Goal: Information Seeking & Learning: Learn about a topic

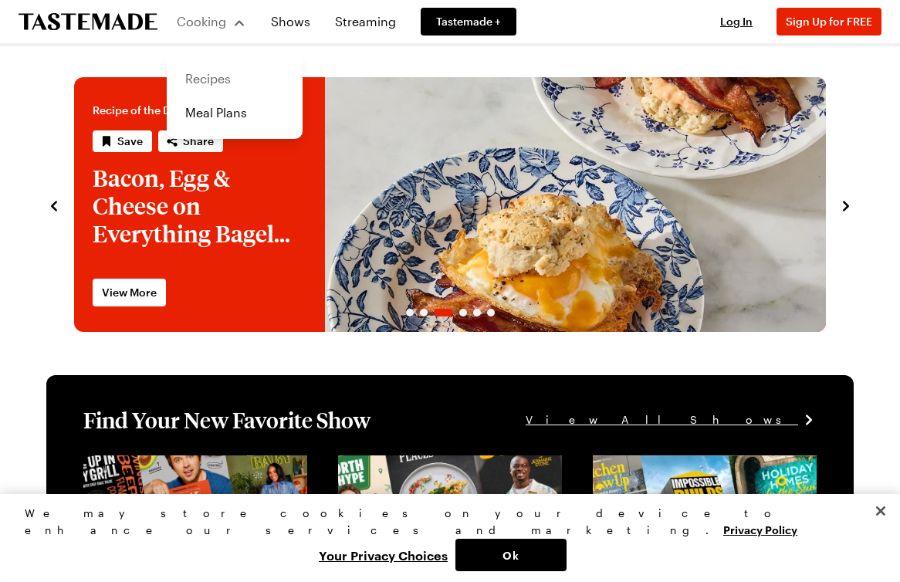
click at [212, 76] on link "Recipes" at bounding box center [234, 79] width 117 height 34
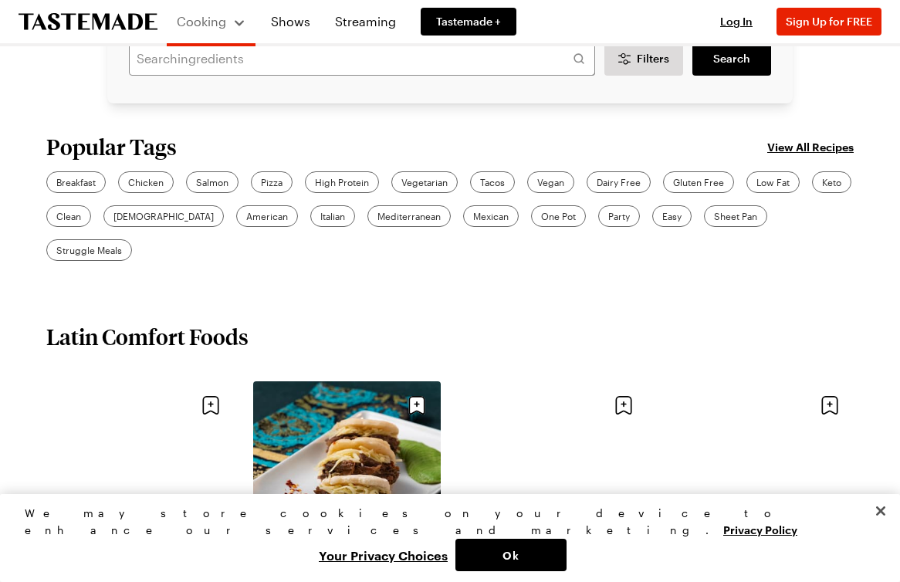
scroll to position [356, 0]
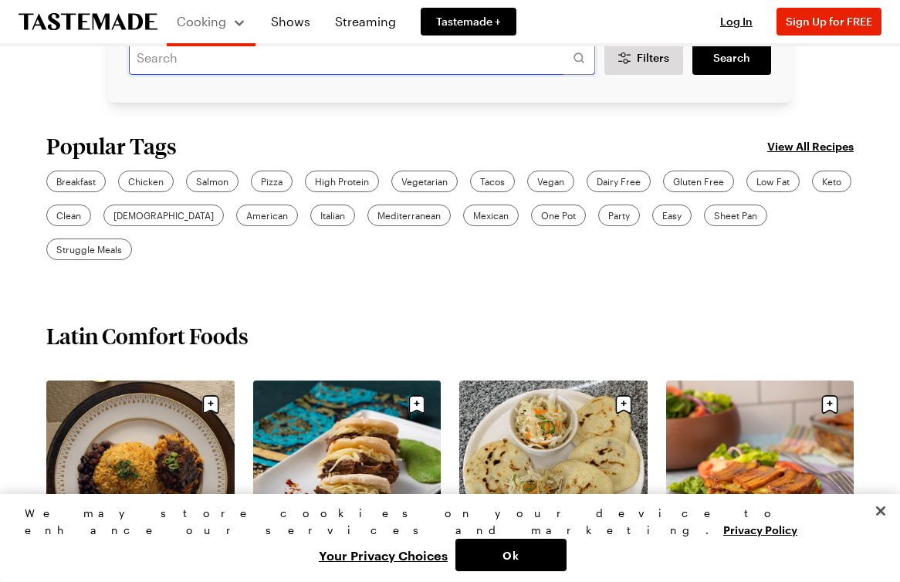
click at [281, 68] on input "text" at bounding box center [362, 58] width 466 height 34
type input "proscuitto"
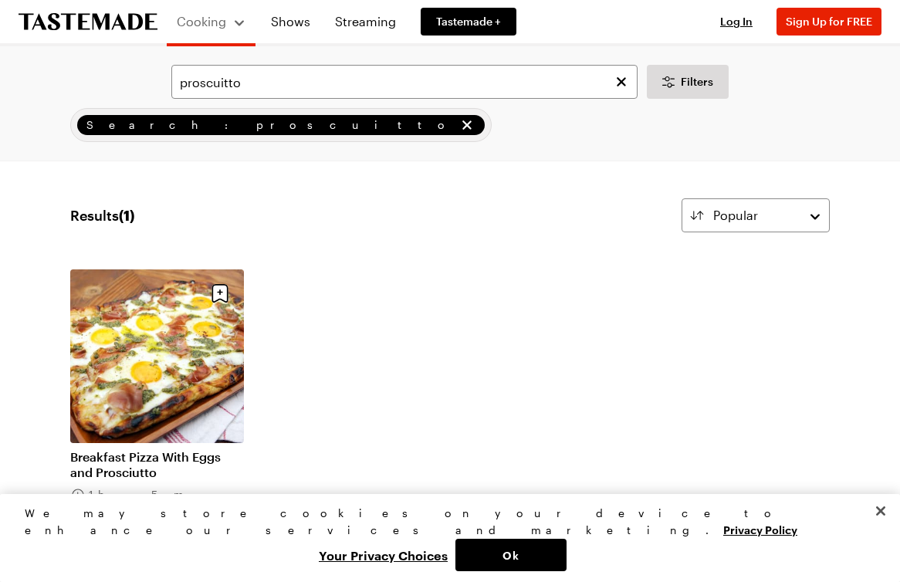
click at [171, 124] on span "Search: proscuitto" at bounding box center [270, 125] width 369 height 17
click at [276, 90] on input "proscuitto" at bounding box center [404, 82] width 466 height 34
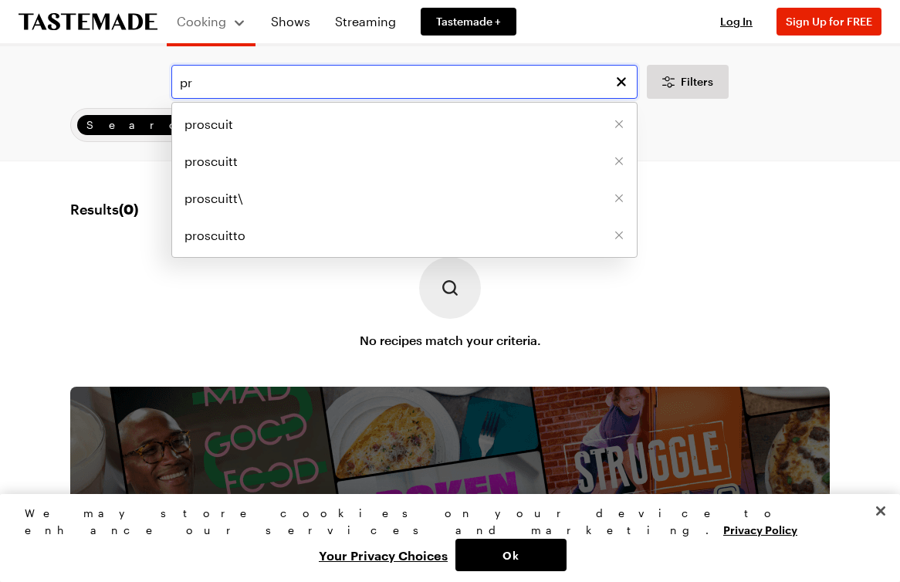
type input "p"
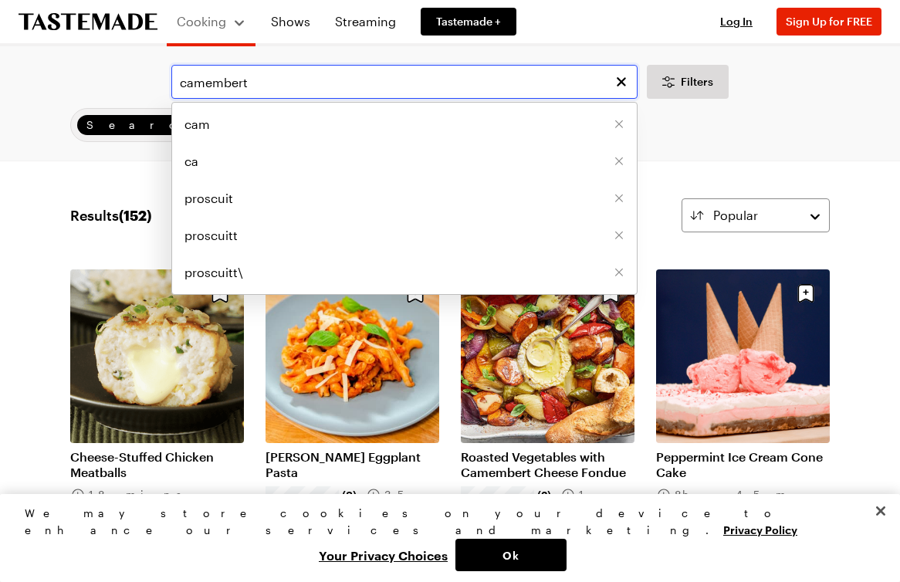
type input "camembert"
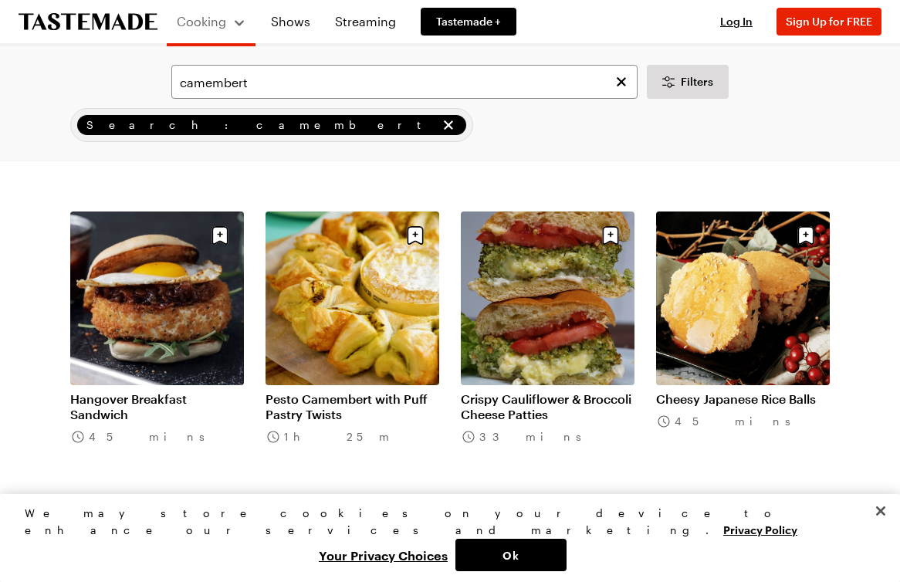
scroll to position [361, 0]
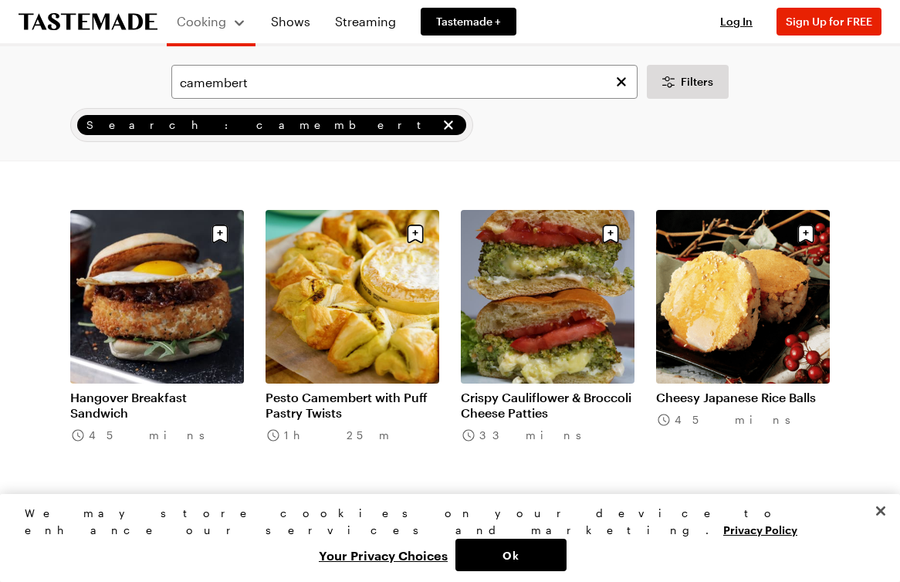
click at [385, 390] on link "Pesto Camembert with Puff Pastry Twists" at bounding box center [353, 405] width 174 height 31
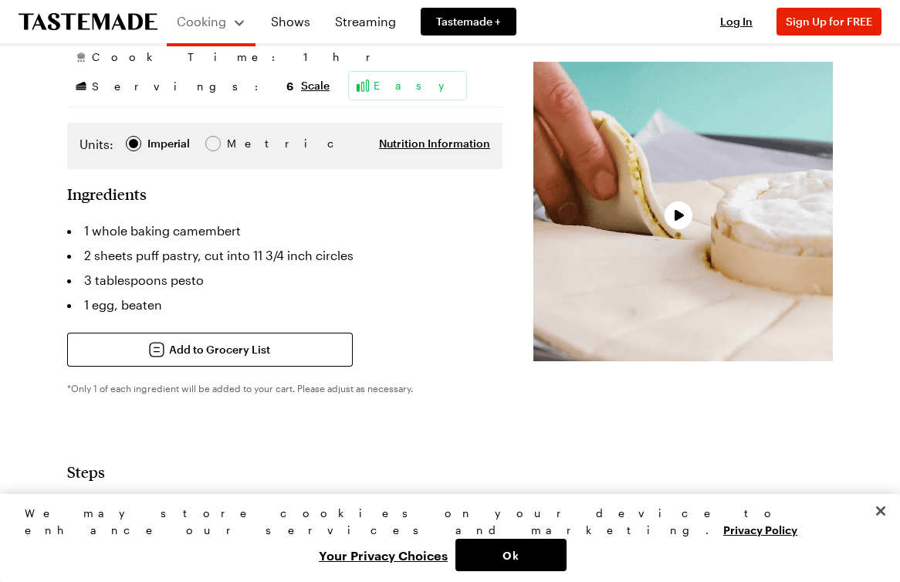
scroll to position [240, 0]
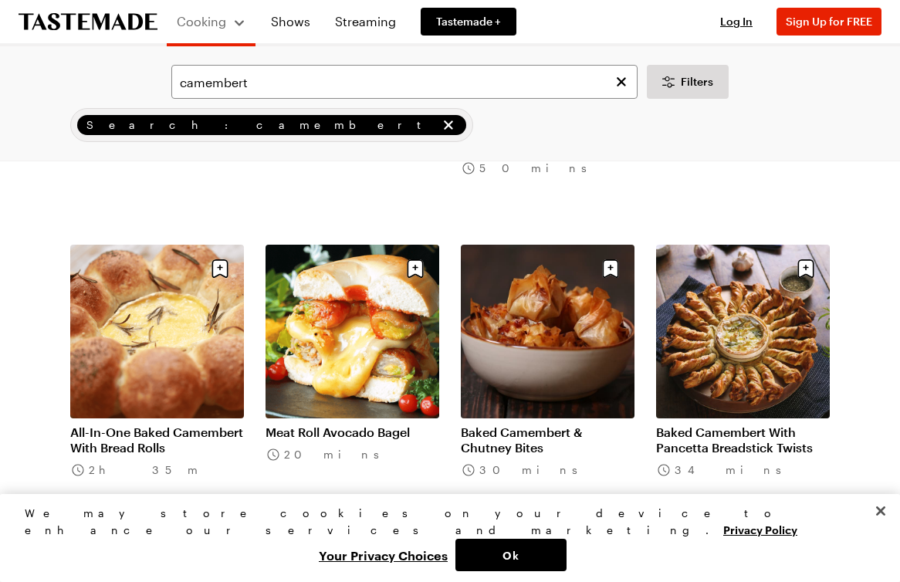
scroll to position [1240, 0]
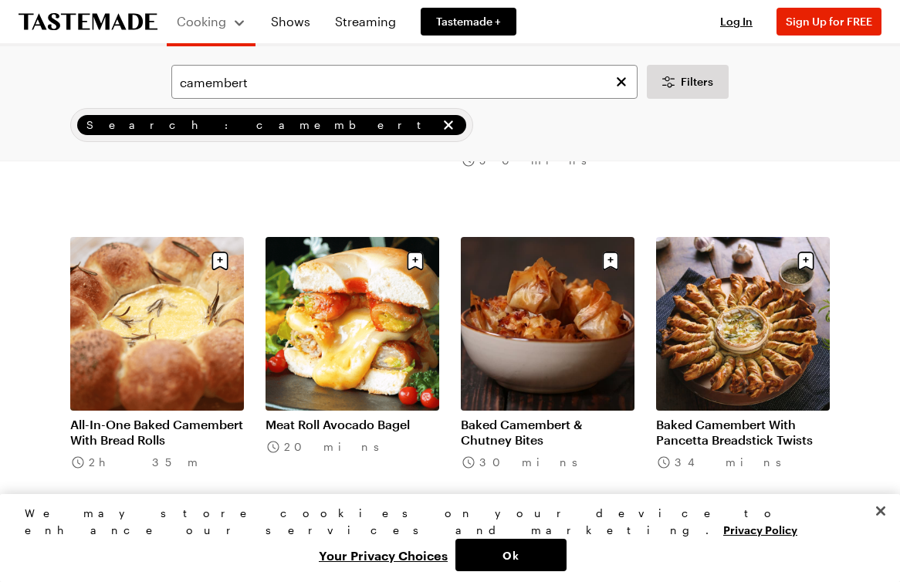
click at [757, 417] on link "Baked Camembert With Pancetta Breadstick Twists" at bounding box center [743, 432] width 174 height 31
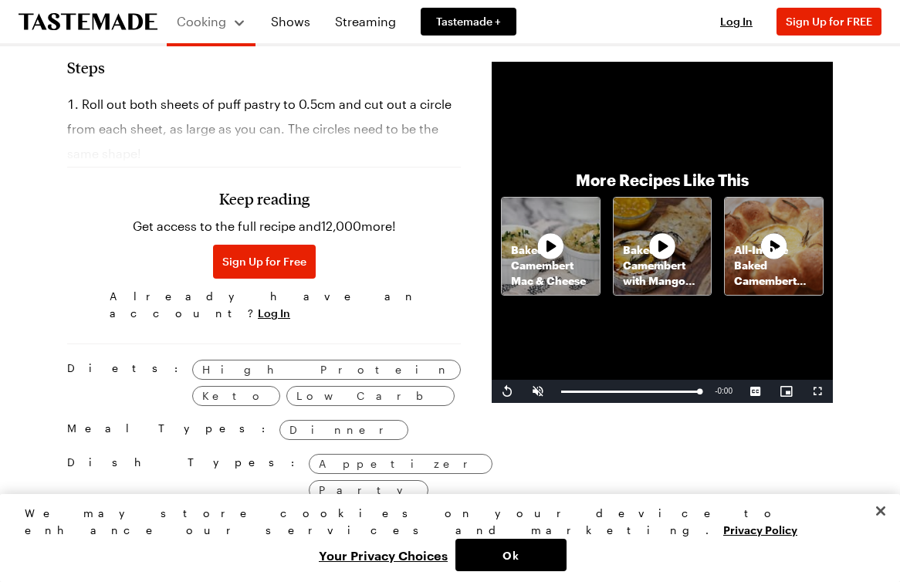
scroll to position [812, 0]
